Goal: Task Accomplishment & Management: Complete application form

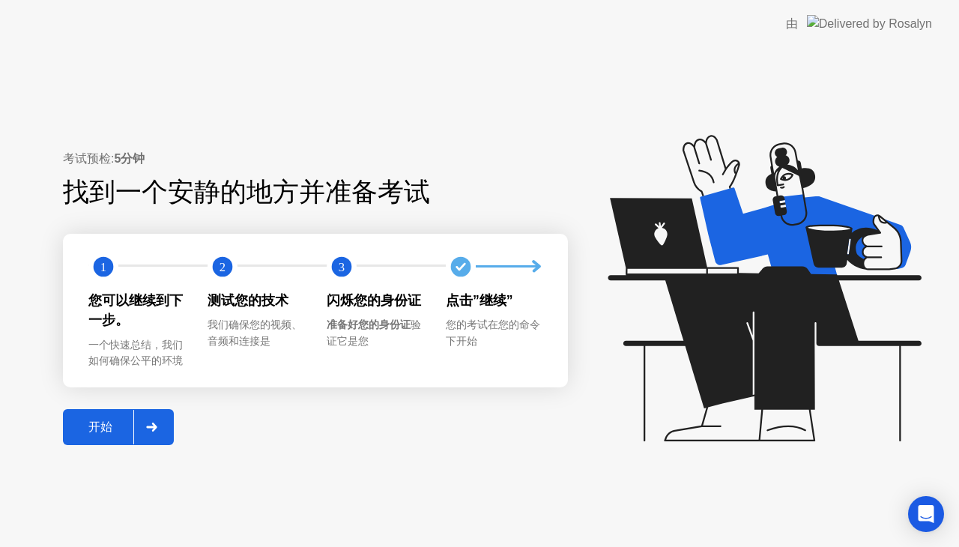
click at [82, 423] on div "开始" at bounding box center [100, 428] width 66 height 16
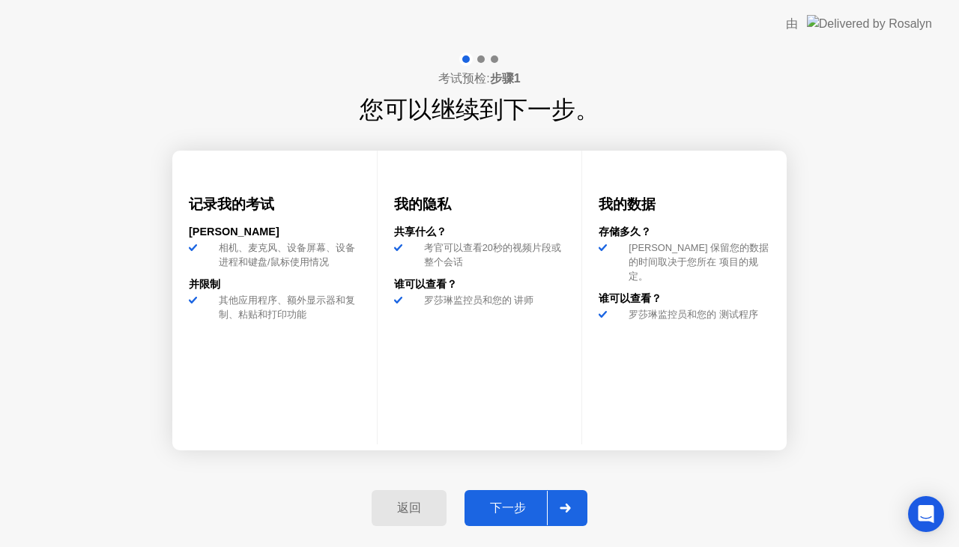
click at [498, 506] on div "下一步" at bounding box center [508, 508] width 78 height 16
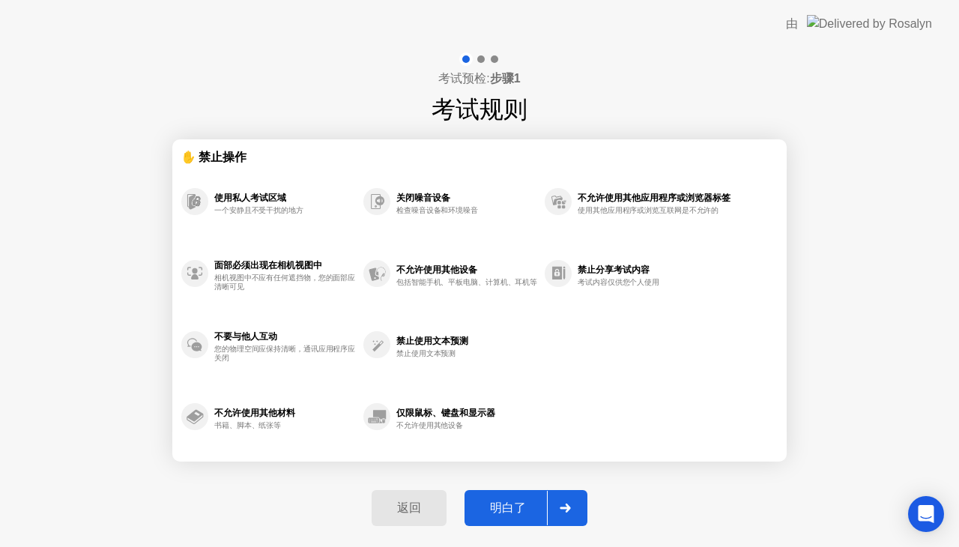
click at [498, 506] on div "明白了" at bounding box center [508, 508] width 78 height 16
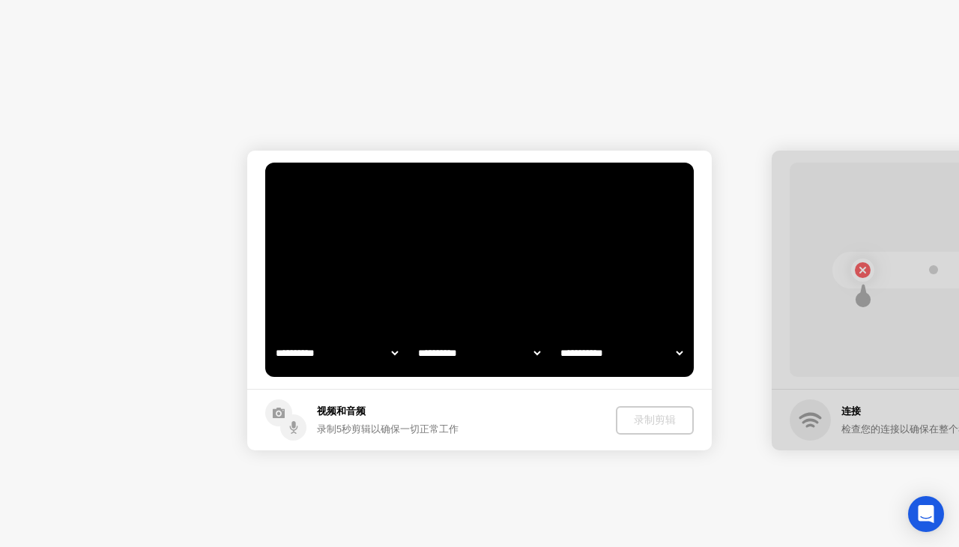
select select "**********"
select select "*******"
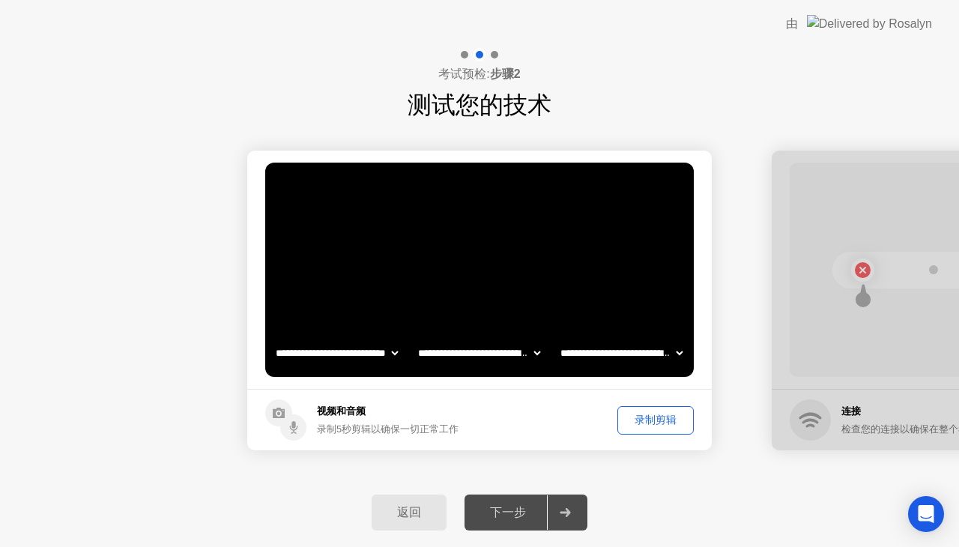
click at [644, 431] on button "录制剪辑" at bounding box center [655, 420] width 76 height 28
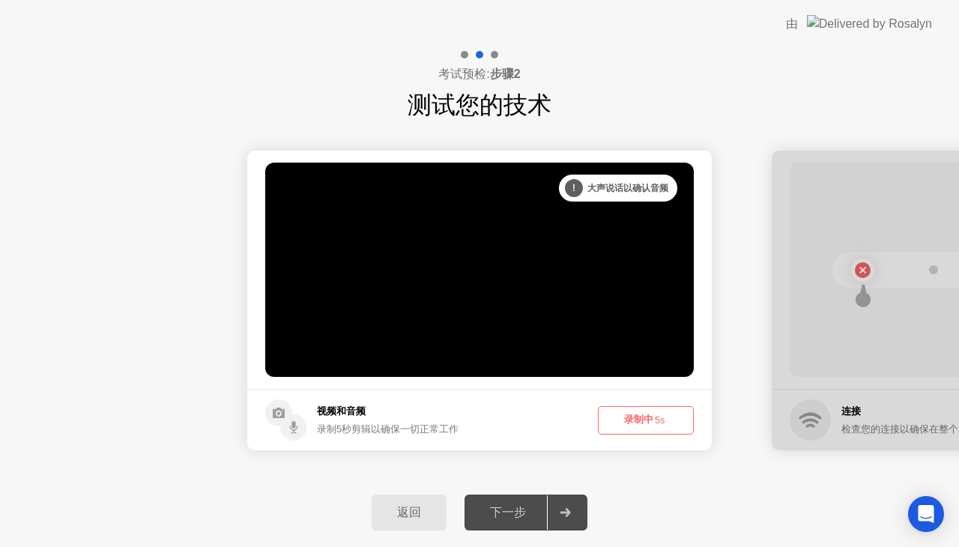
drag, startPoint x: 644, startPoint y: 431, endPoint x: 607, endPoint y: 480, distance: 62.0
click at [607, 480] on div "**********" at bounding box center [479, 297] width 959 height 499
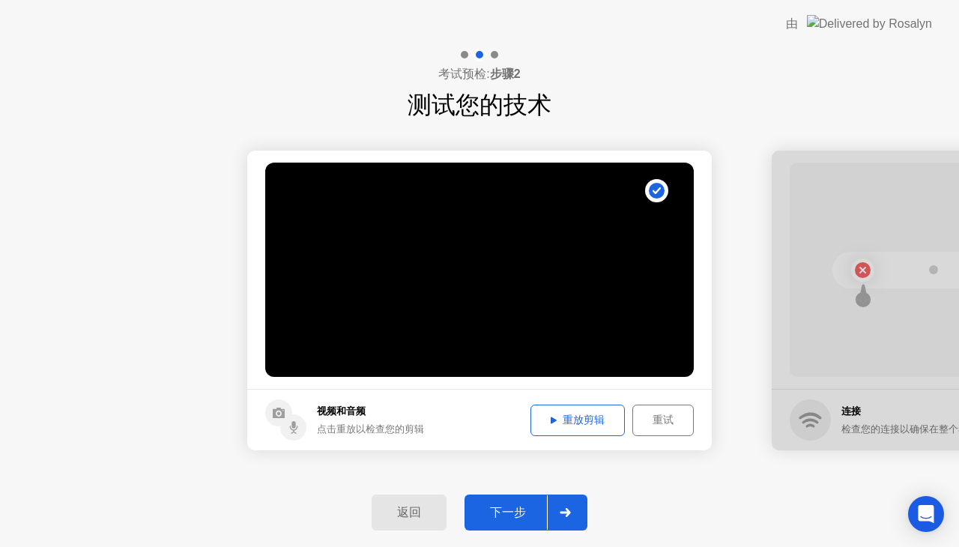
click at [558, 438] on footer "视频和音频 点击重放以检查您的剪辑 重放剪辑 重试" at bounding box center [479, 419] width 465 height 61
click at [567, 425] on div "重放剪辑" at bounding box center [578, 420] width 84 height 14
click at [578, 509] on div at bounding box center [565, 512] width 36 height 34
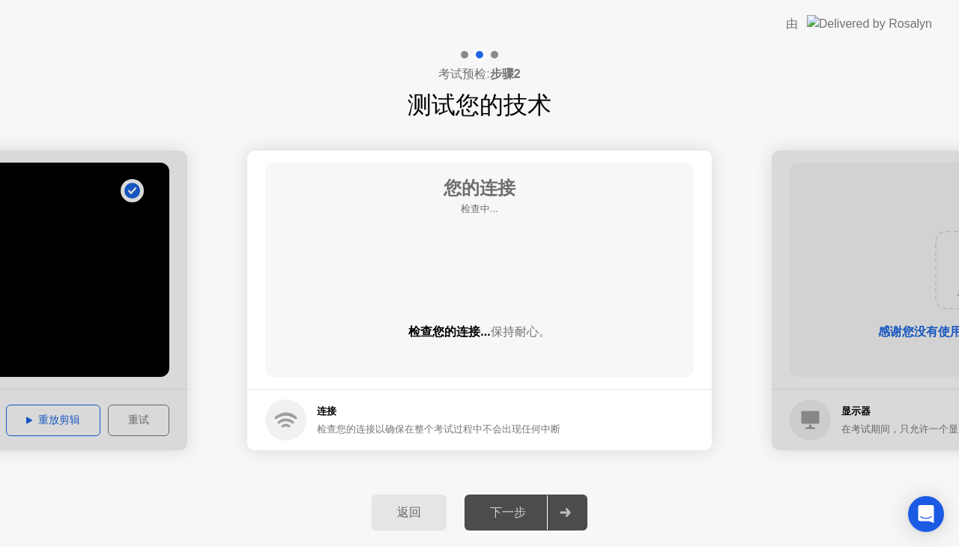
drag, startPoint x: 535, startPoint y: 465, endPoint x: 541, endPoint y: 474, distance: 10.8
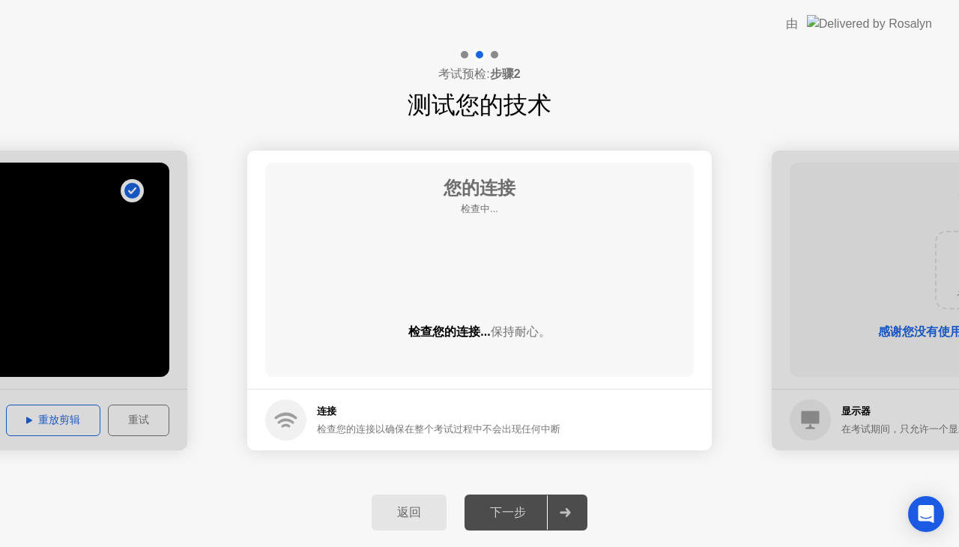
click at [541, 474] on div "**********" at bounding box center [479, 300] width 959 height 355
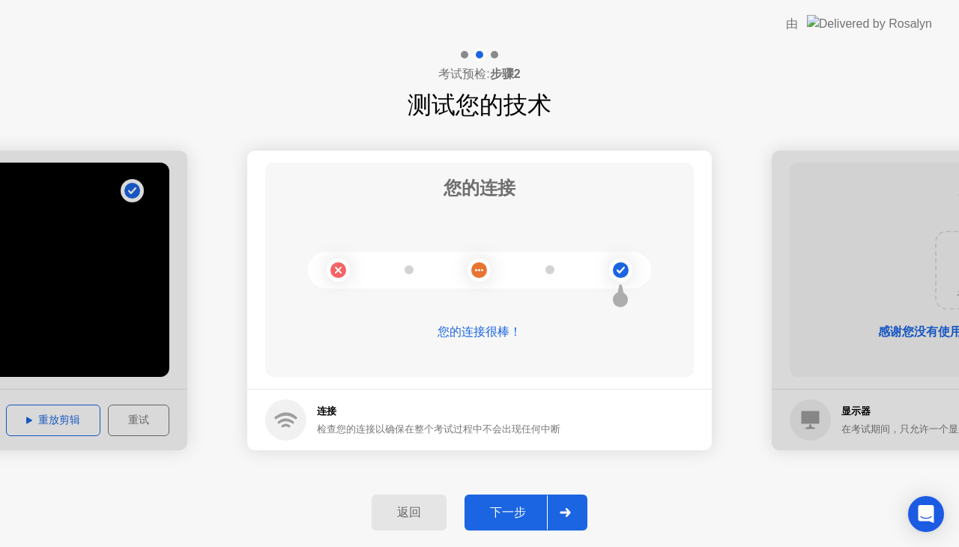
click at [521, 517] on div "下一步" at bounding box center [508, 513] width 78 height 16
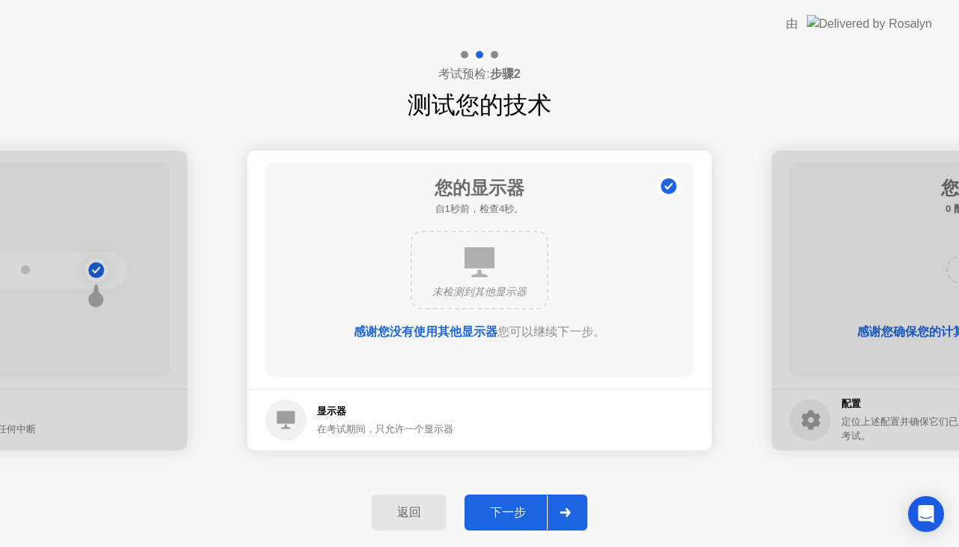
click at [545, 503] on button "下一步" at bounding box center [526, 513] width 123 height 36
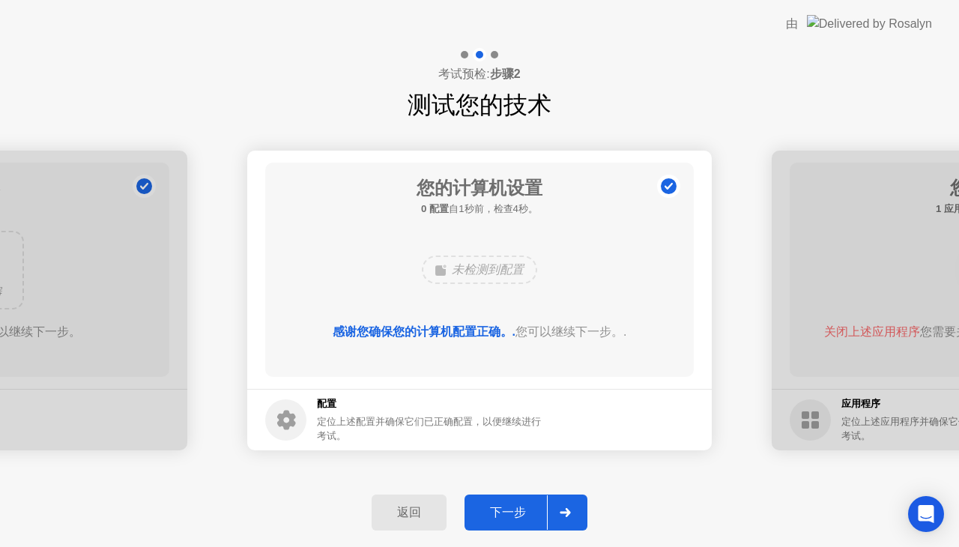
click at [545, 503] on button "下一步" at bounding box center [526, 513] width 123 height 36
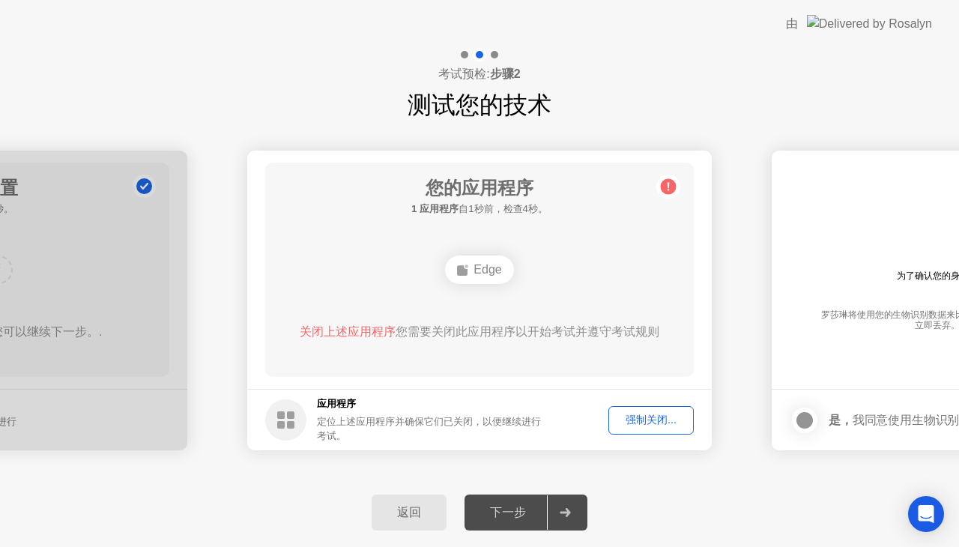
click at [420, 506] on div "返回" at bounding box center [409, 513] width 66 height 16
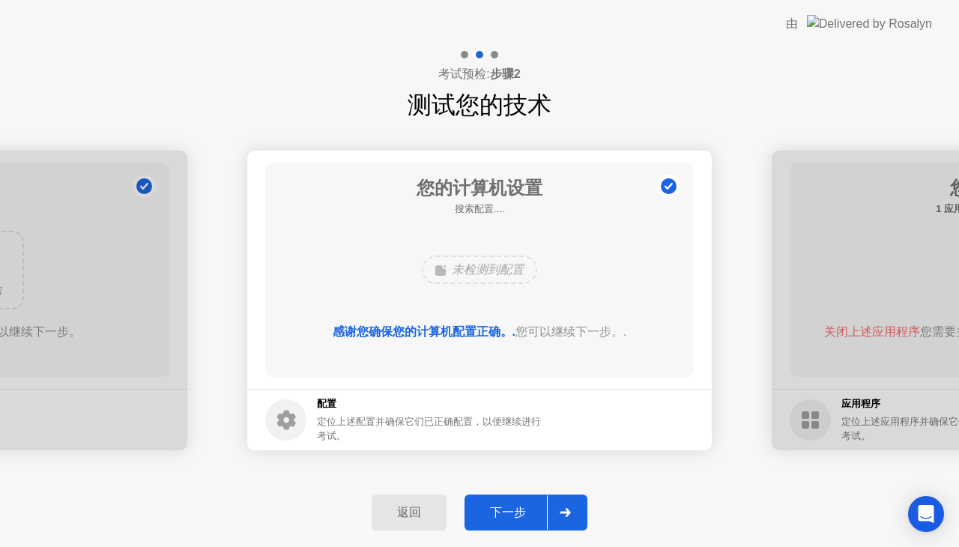
click at [419, 505] on div "返回" at bounding box center [409, 513] width 66 height 16
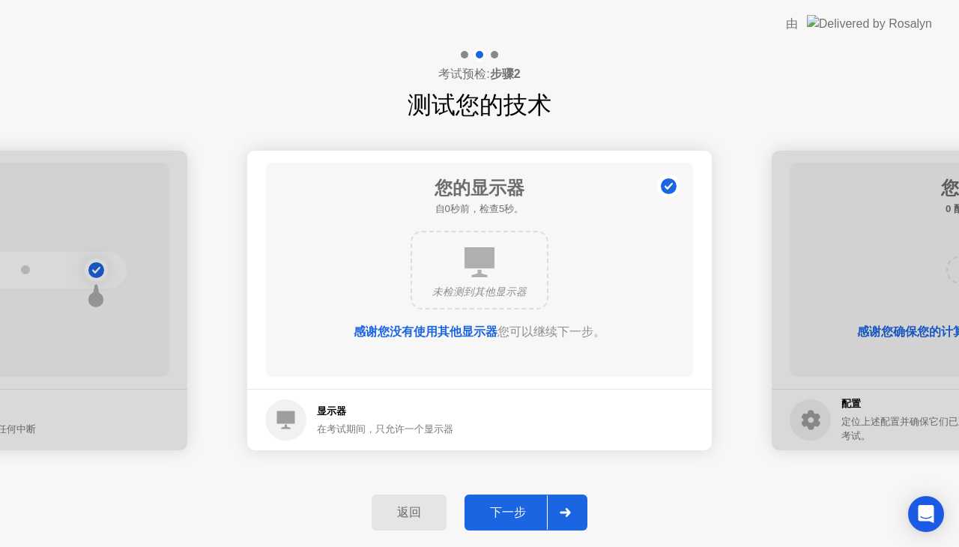
click at [425, 505] on div "返回" at bounding box center [409, 513] width 66 height 16
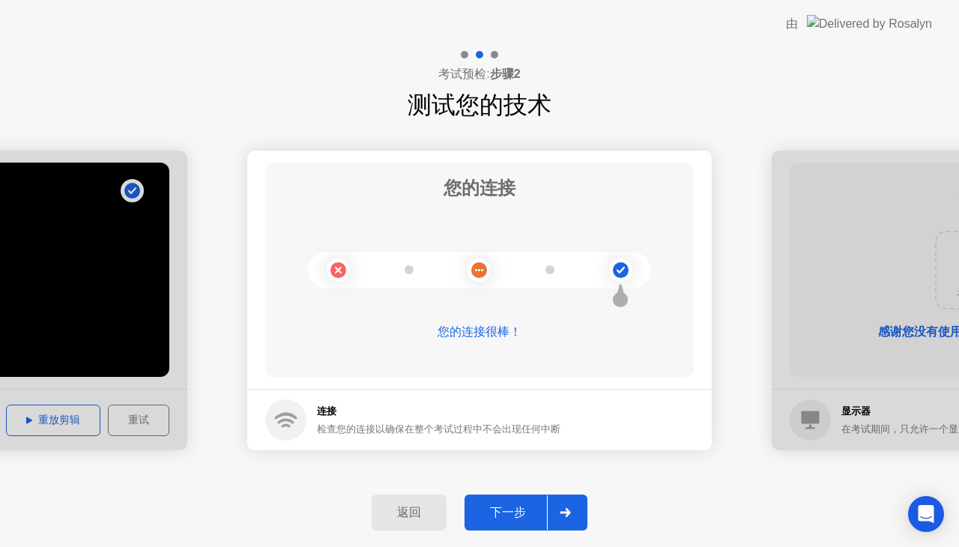
click at [425, 503] on button "返回" at bounding box center [409, 513] width 75 height 36
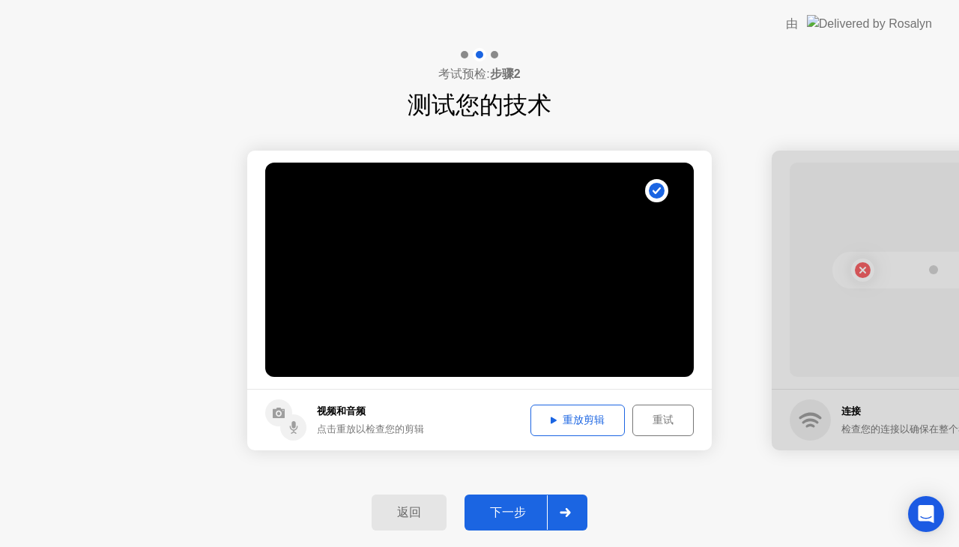
click at [632, 416] on button "重试" at bounding box center [662, 420] width 61 height 31
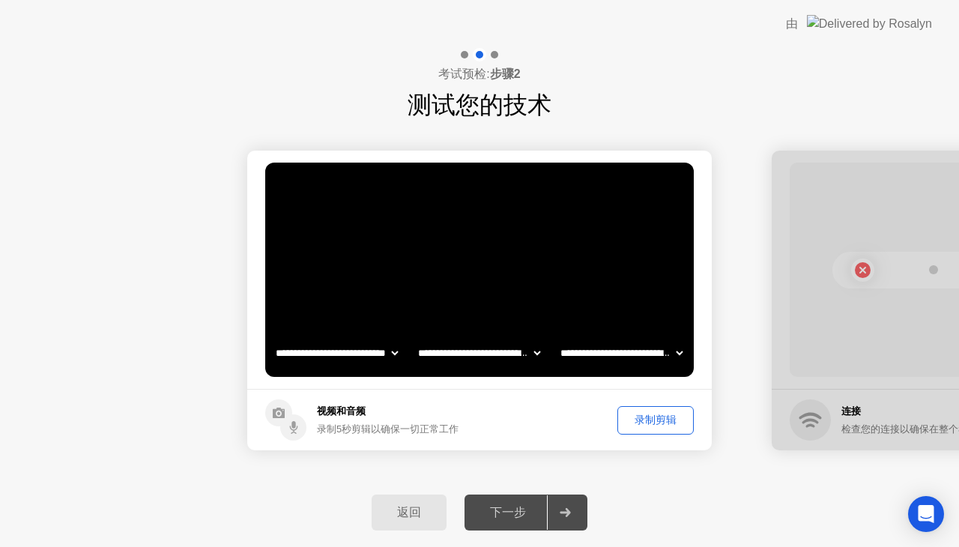
click at [635, 420] on div "录制剪辑" at bounding box center [656, 420] width 66 height 14
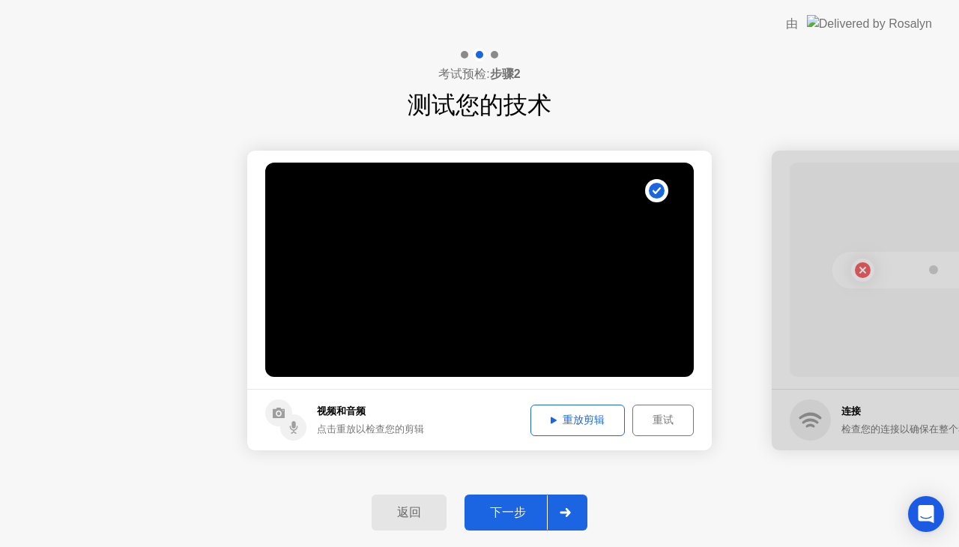
click at [603, 423] on div "重放剪辑" at bounding box center [578, 420] width 84 height 14
click at [576, 503] on div at bounding box center [565, 512] width 36 height 34
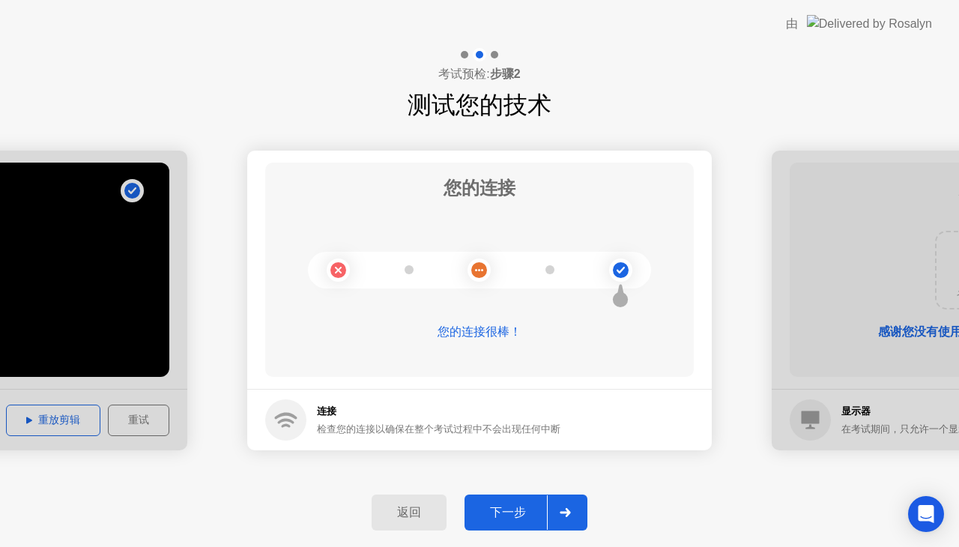
click at [576, 503] on div at bounding box center [565, 512] width 36 height 34
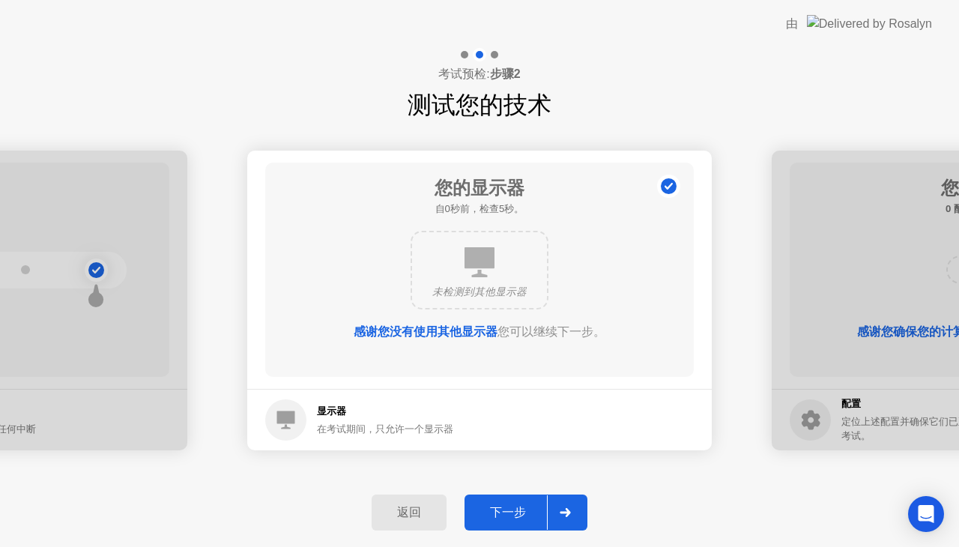
click at [576, 503] on div at bounding box center [565, 512] width 36 height 34
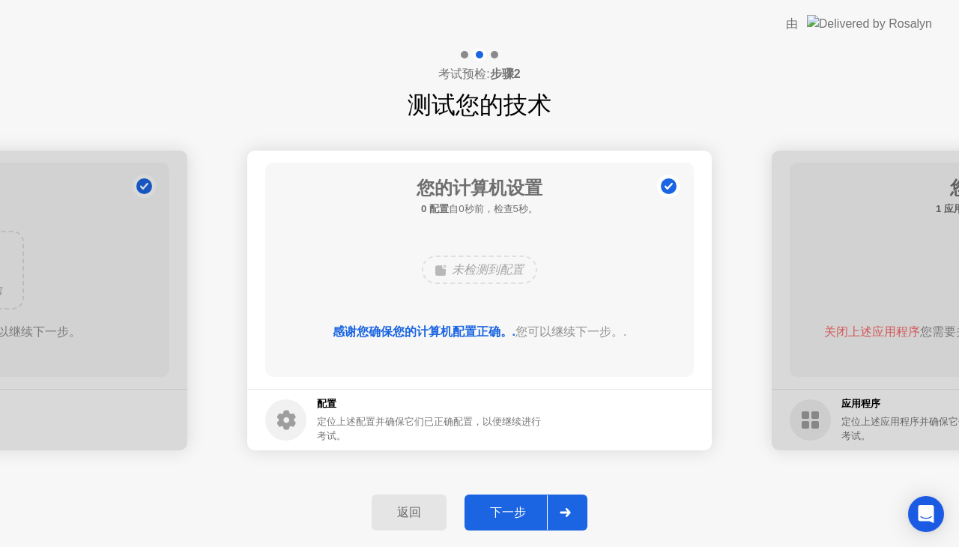
click at [576, 503] on div at bounding box center [565, 512] width 36 height 34
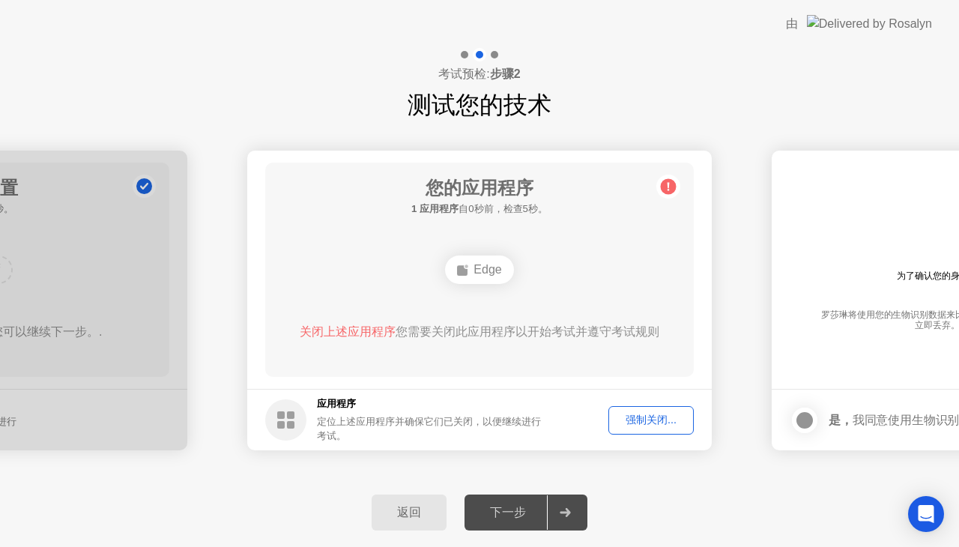
click at [626, 417] on div "强制关闭..." at bounding box center [651, 420] width 75 height 14
click at [638, 422] on div "强制关闭..." at bounding box center [651, 420] width 75 height 14
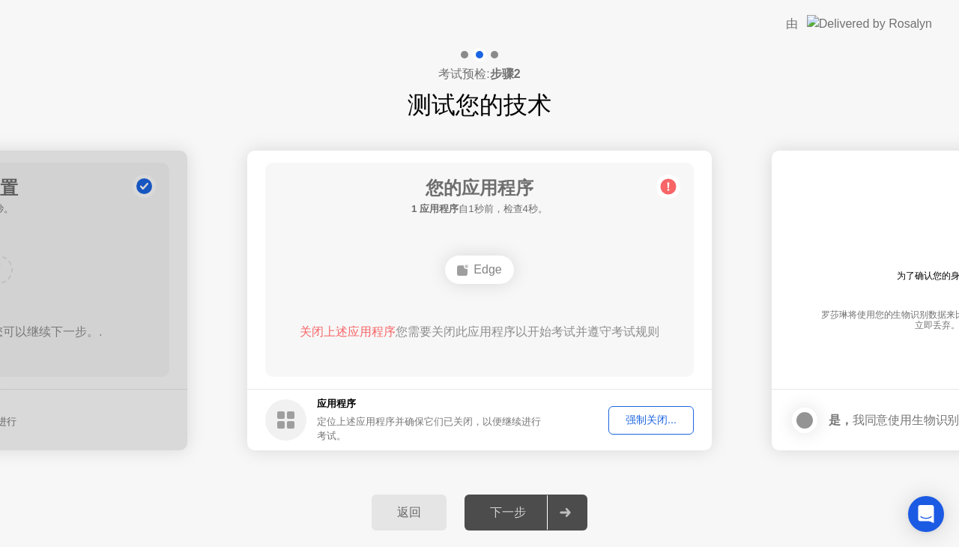
click at [536, 365] on div "您的应用程序 1 应用程序 自1秒前，检查4秒。 Edge 关闭上述应用程序 您需要关闭此应用程序以开始考试并遵守考试规则" at bounding box center [479, 270] width 429 height 214
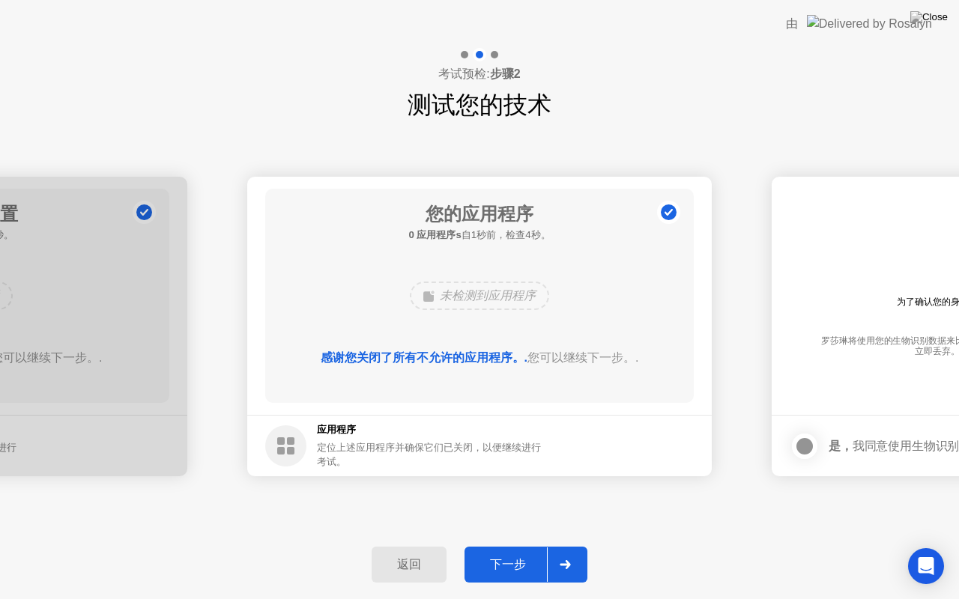
click at [474, 546] on div "下一步" at bounding box center [508, 565] width 78 height 16
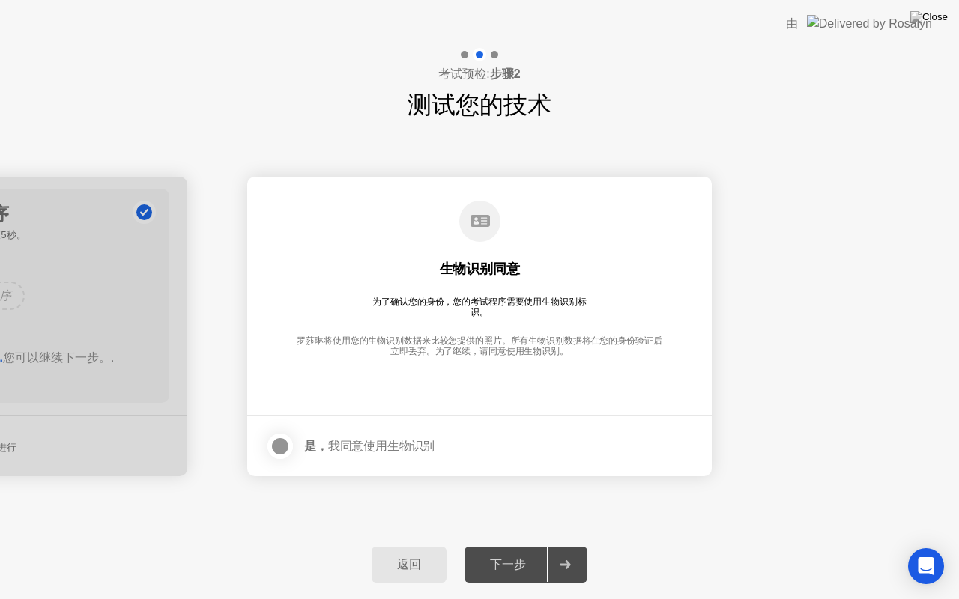
click at [265, 447] on label at bounding box center [284, 447] width 39 height 30
click at [499, 546] on button "下一步" at bounding box center [526, 565] width 123 height 36
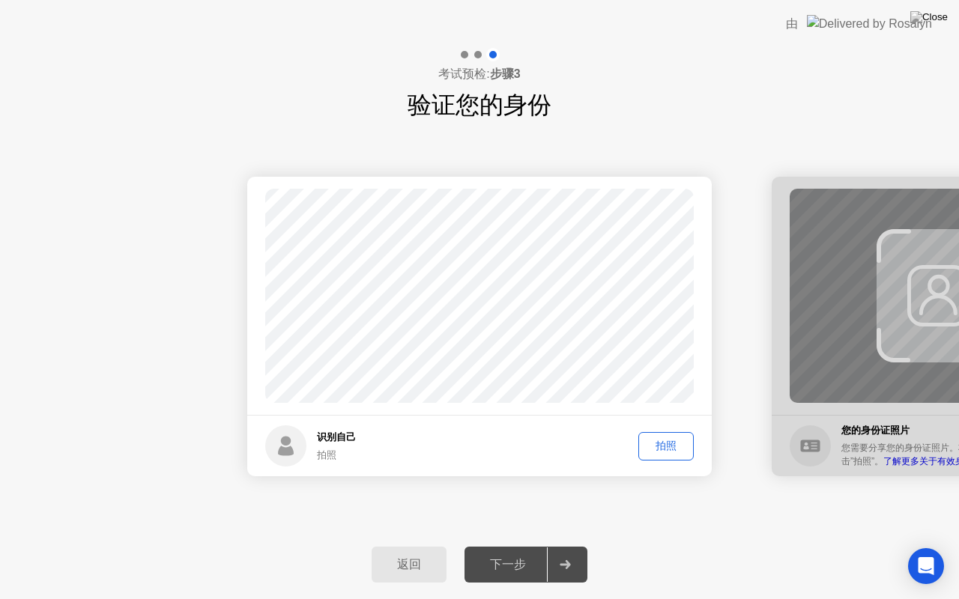
click at [650, 453] on div "拍照" at bounding box center [666, 446] width 45 height 14
click at [544, 546] on button "下一步" at bounding box center [526, 565] width 123 height 36
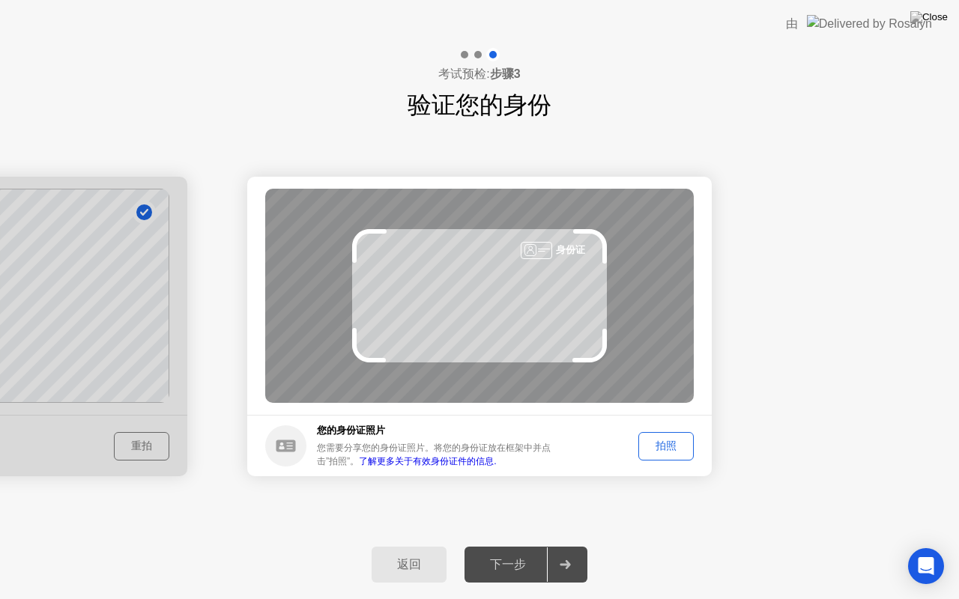
click at [671, 451] on div "拍照" at bounding box center [666, 446] width 45 height 14
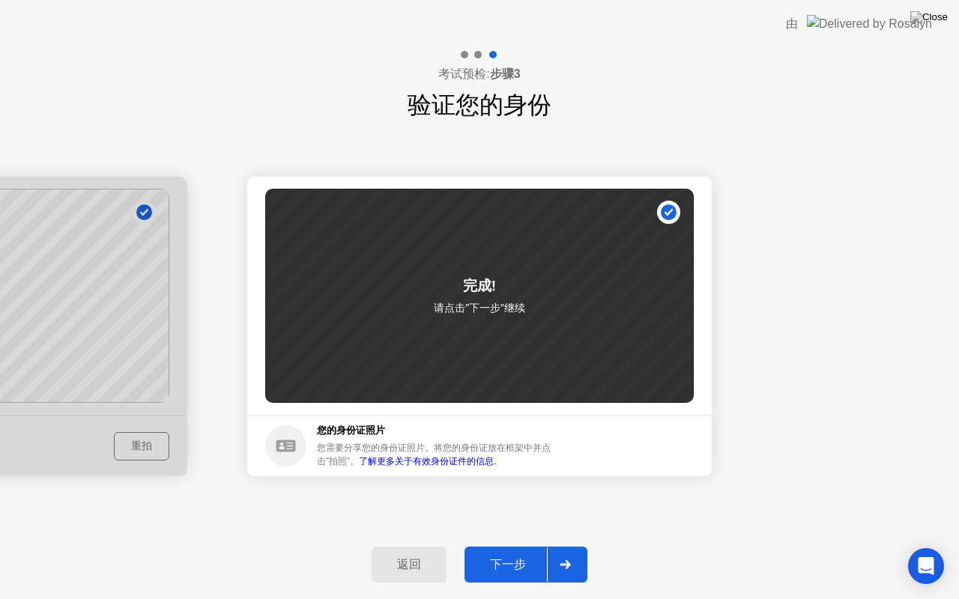
click at [551, 546] on div at bounding box center [565, 565] width 36 height 34
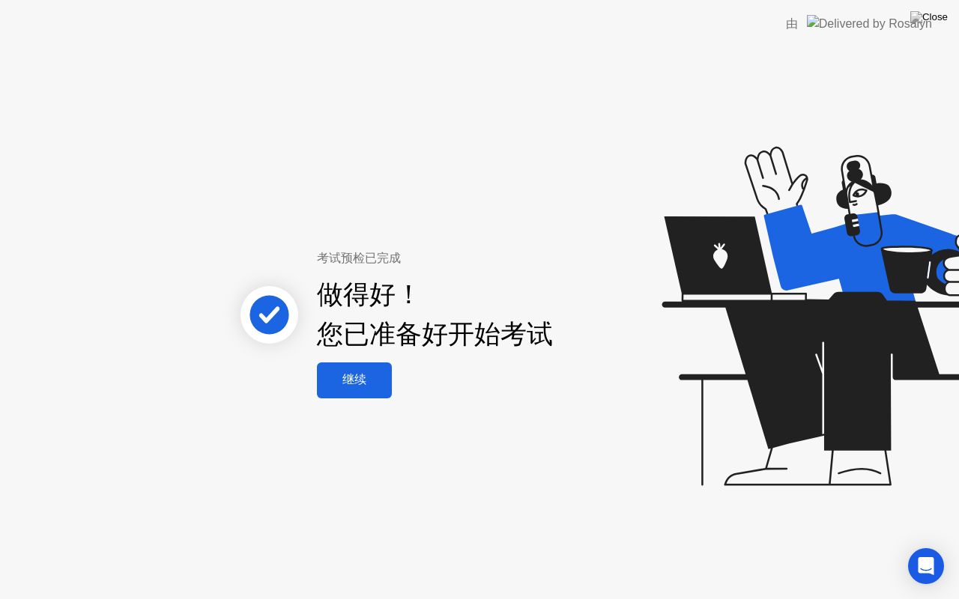
click at [387, 387] on div "继续" at bounding box center [354, 380] width 66 height 16
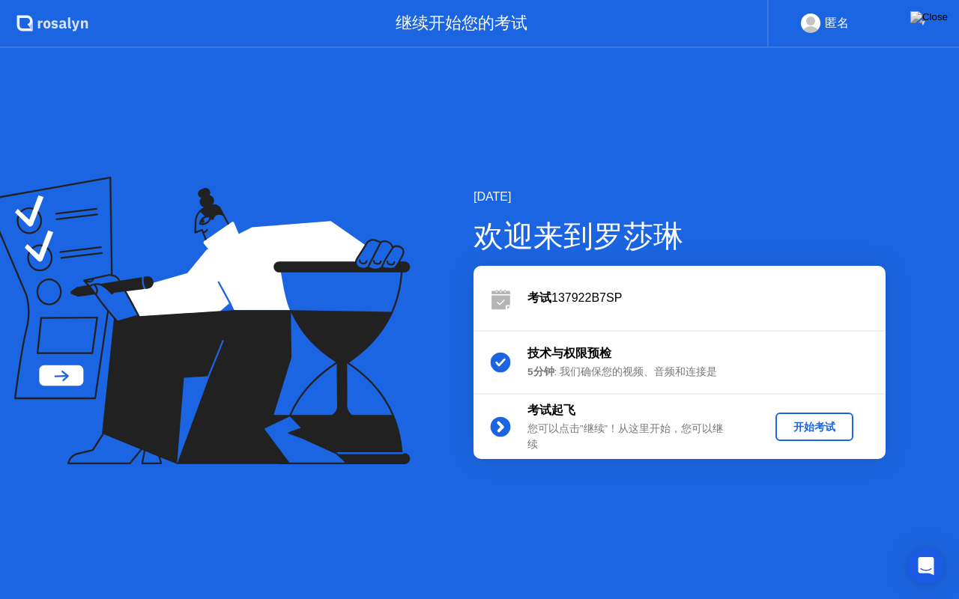
click at [831, 422] on div "开始考试" at bounding box center [814, 427] width 66 height 14
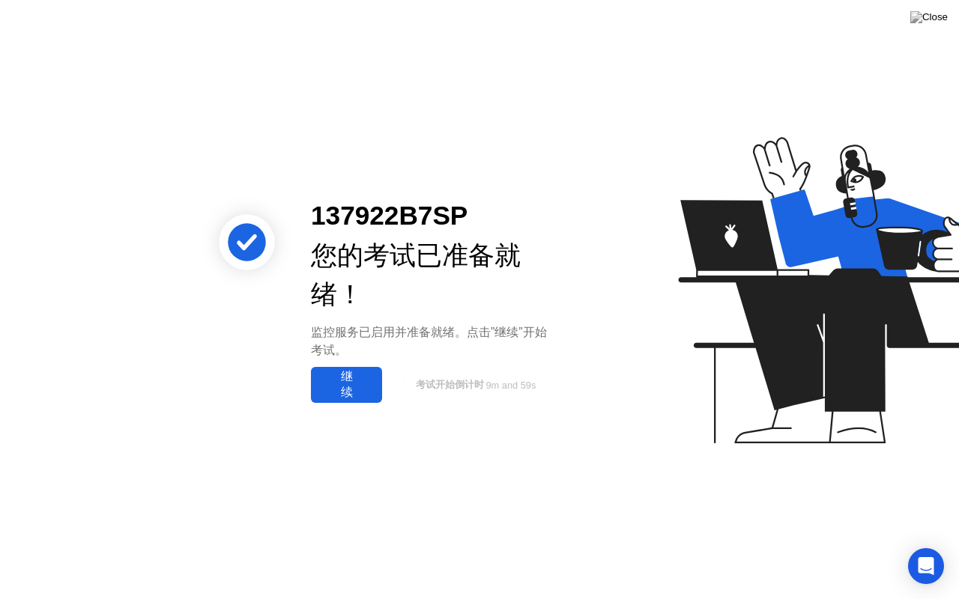
click at [315, 381] on button "继续" at bounding box center [346, 385] width 71 height 36
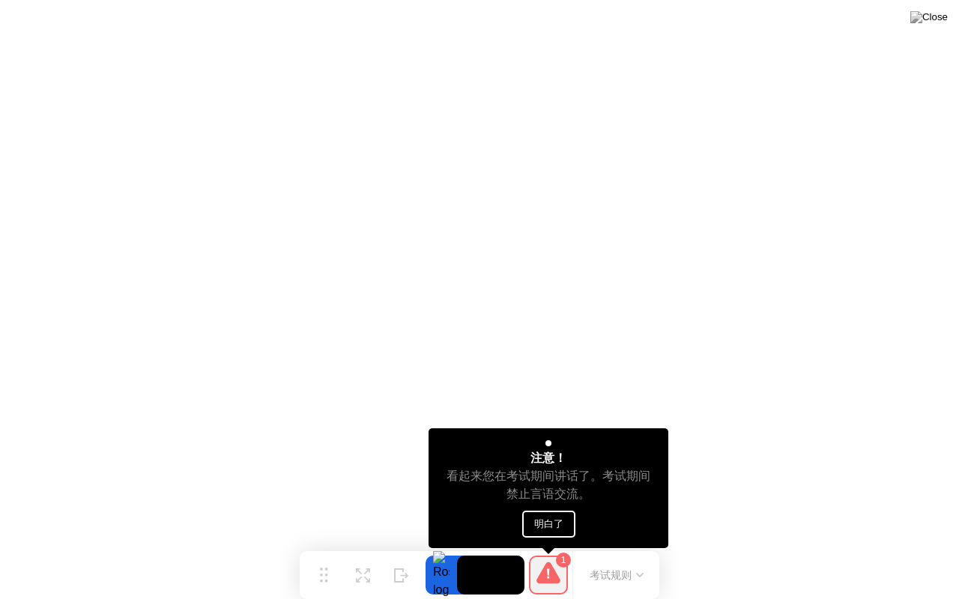
click at [532, 514] on button "明白了" at bounding box center [548, 524] width 53 height 27
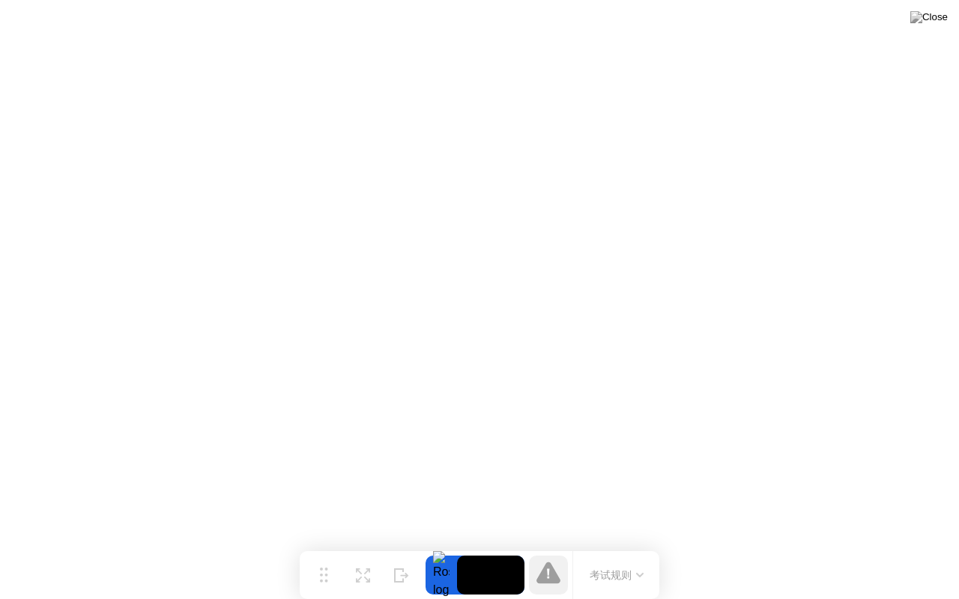
click at [492, 546] on div "移动 扩展 隐藏 考试规则" at bounding box center [480, 575] width 360 height 48
click at [601, 546] on div "考试规则" at bounding box center [615, 575] width 87 height 48
click at [626, 546] on button "考试规则" at bounding box center [616, 576] width 63 height 16
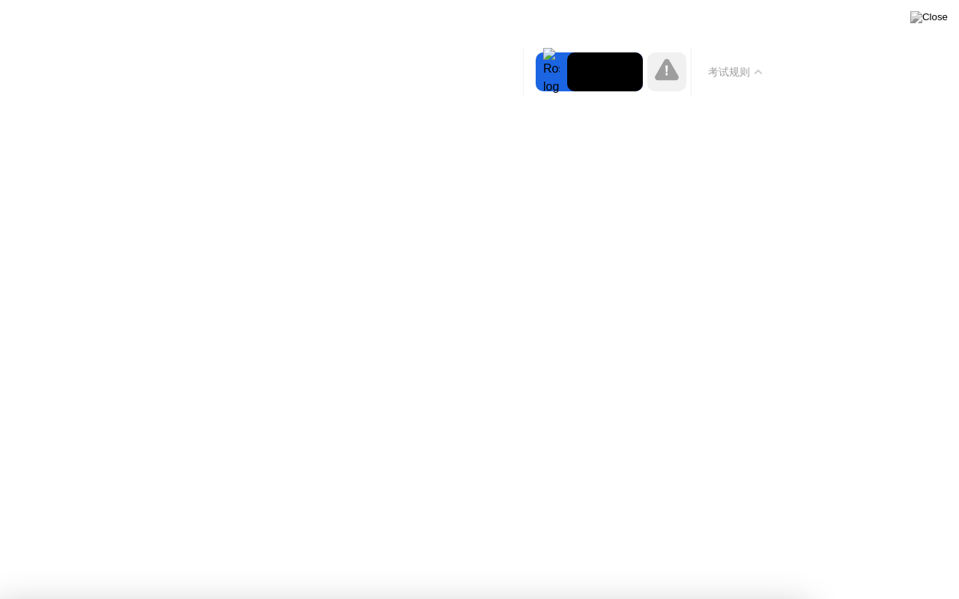
click at [728, 64] on button "考试规则" at bounding box center [735, 72] width 63 height 16
click at [751, 64] on button "考试规则" at bounding box center [735, 72] width 63 height 16
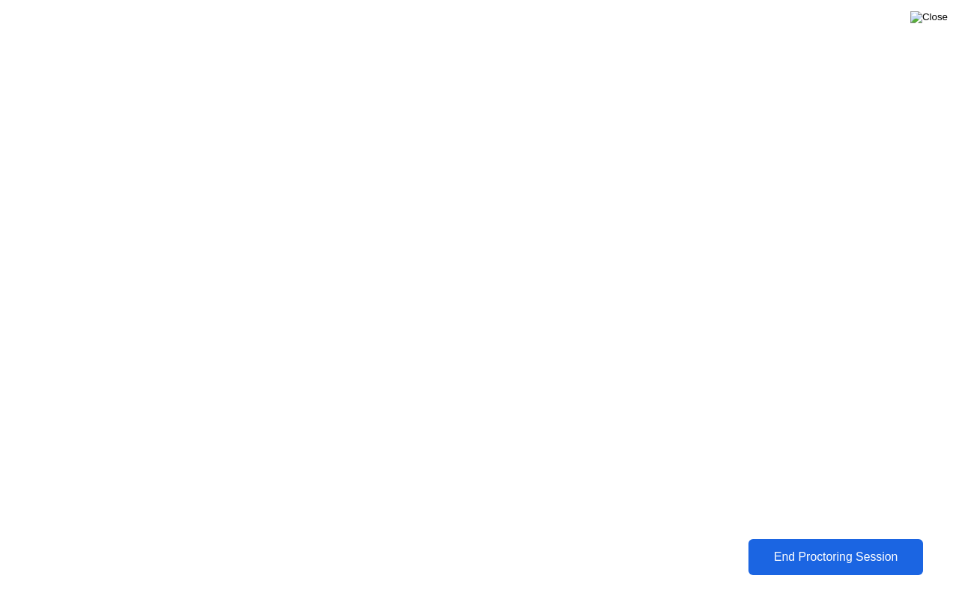
click at [932, 21] on img at bounding box center [928, 17] width 37 height 12
